Goal: Check status: Check status

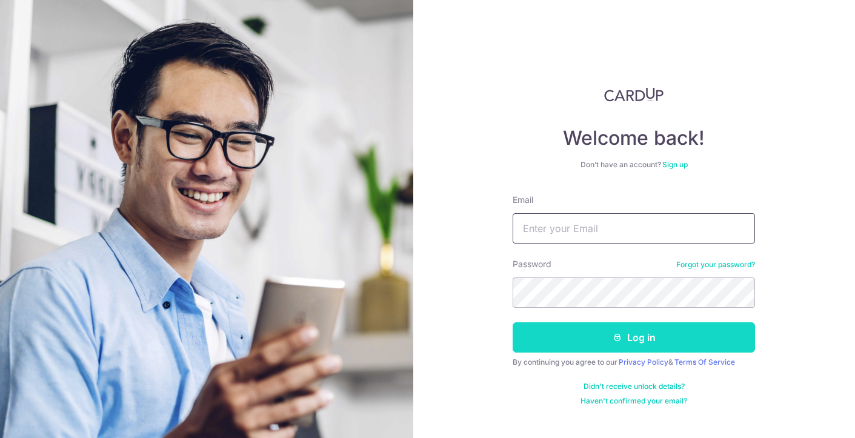
type input "[EMAIL_ADDRESS][DOMAIN_NAME]"
click at [583, 327] on button "Log in" at bounding box center [634, 337] width 242 height 30
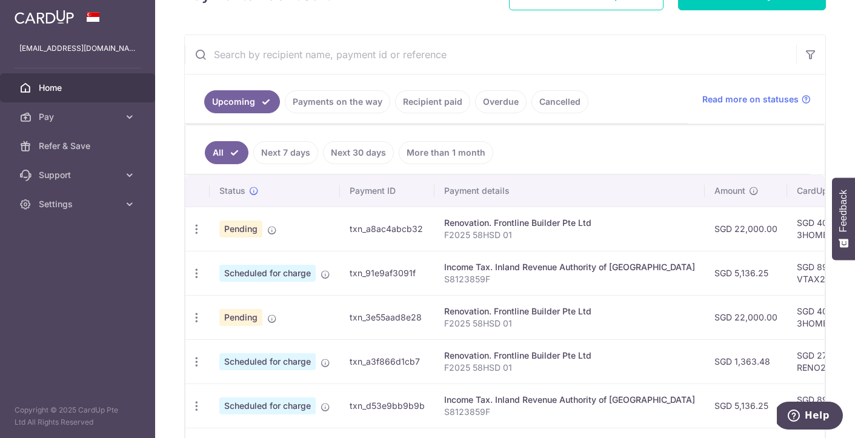
scroll to position [245, 0]
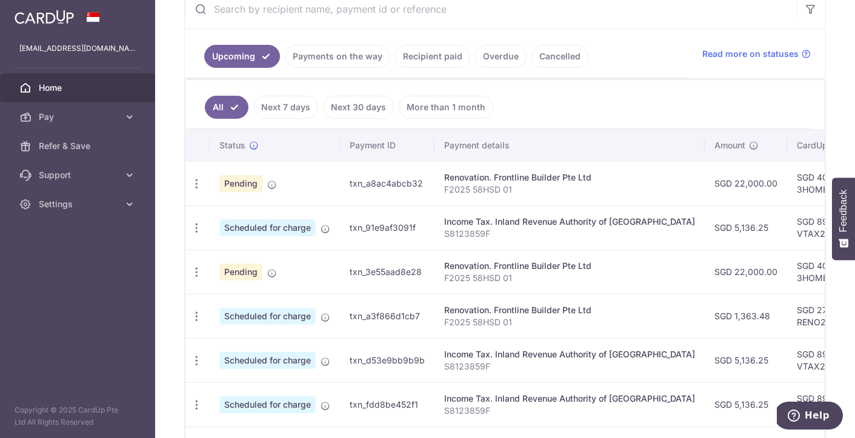
click at [414, 56] on link "Recipient paid" at bounding box center [432, 56] width 75 height 23
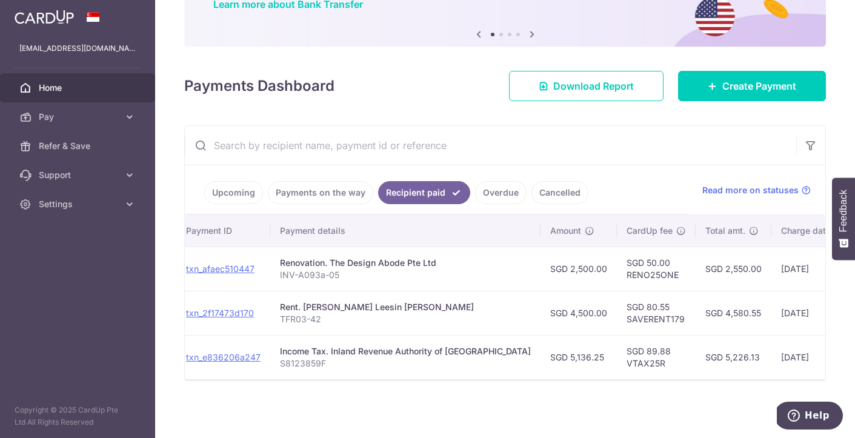
scroll to position [0, 0]
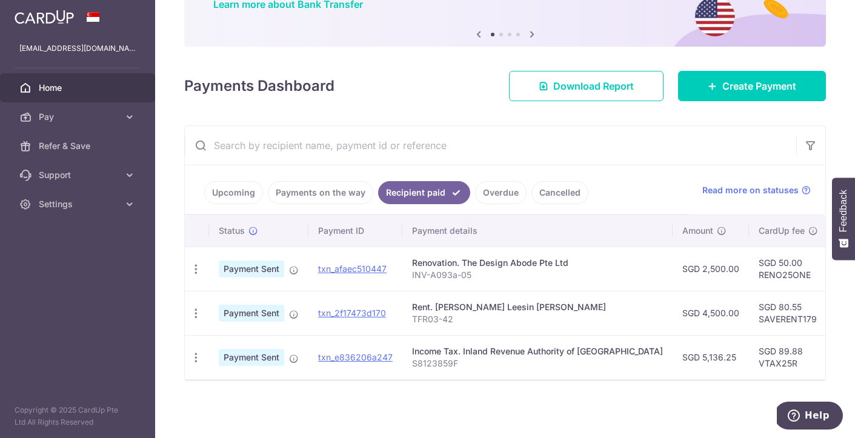
click at [314, 199] on link "Payments on the way" at bounding box center [320, 192] width 105 height 23
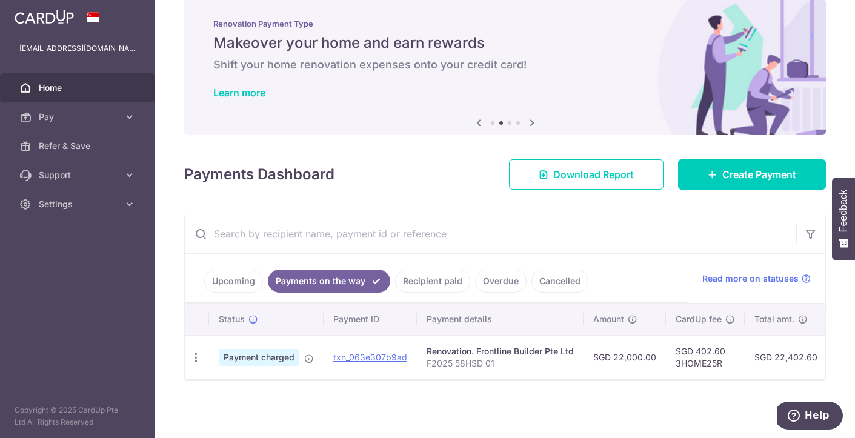
click at [236, 281] on link "Upcoming" at bounding box center [233, 281] width 59 height 23
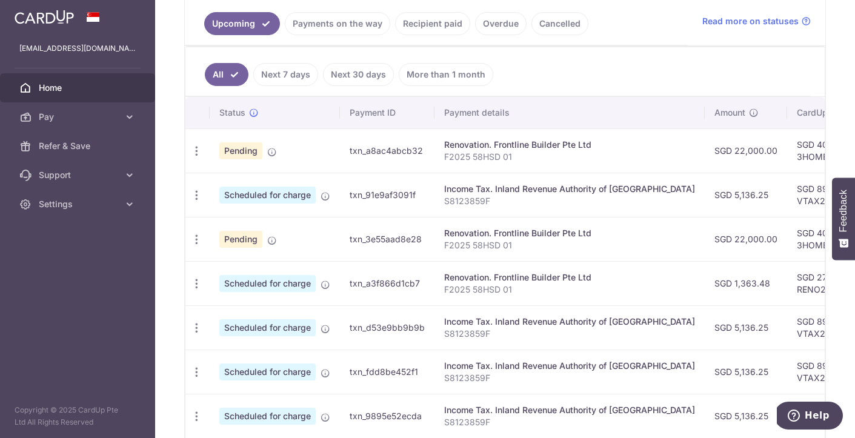
scroll to position [270, 0]
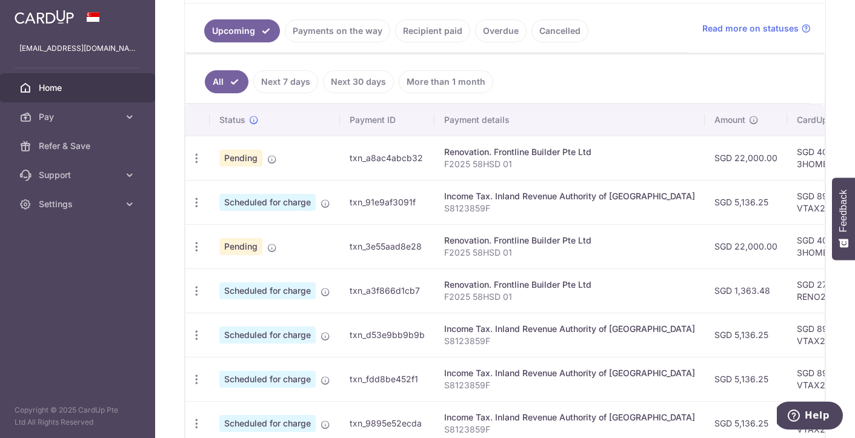
click at [273, 85] on link "Next 7 days" at bounding box center [285, 81] width 65 height 23
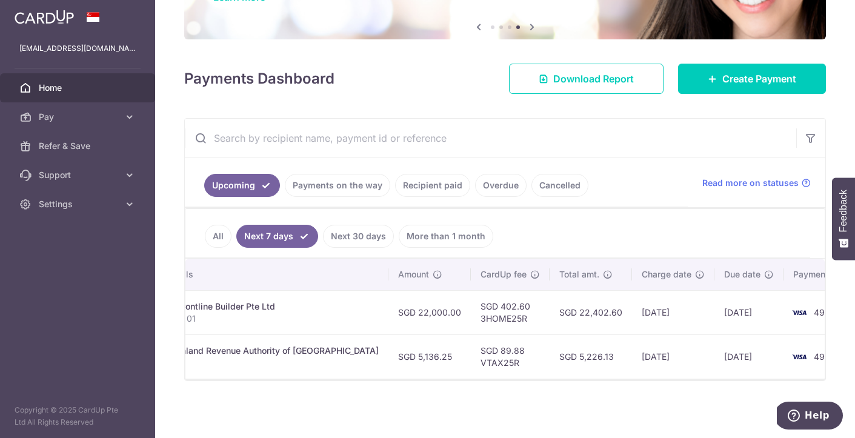
scroll to position [0, 0]
